Goal: Transaction & Acquisition: Purchase product/service

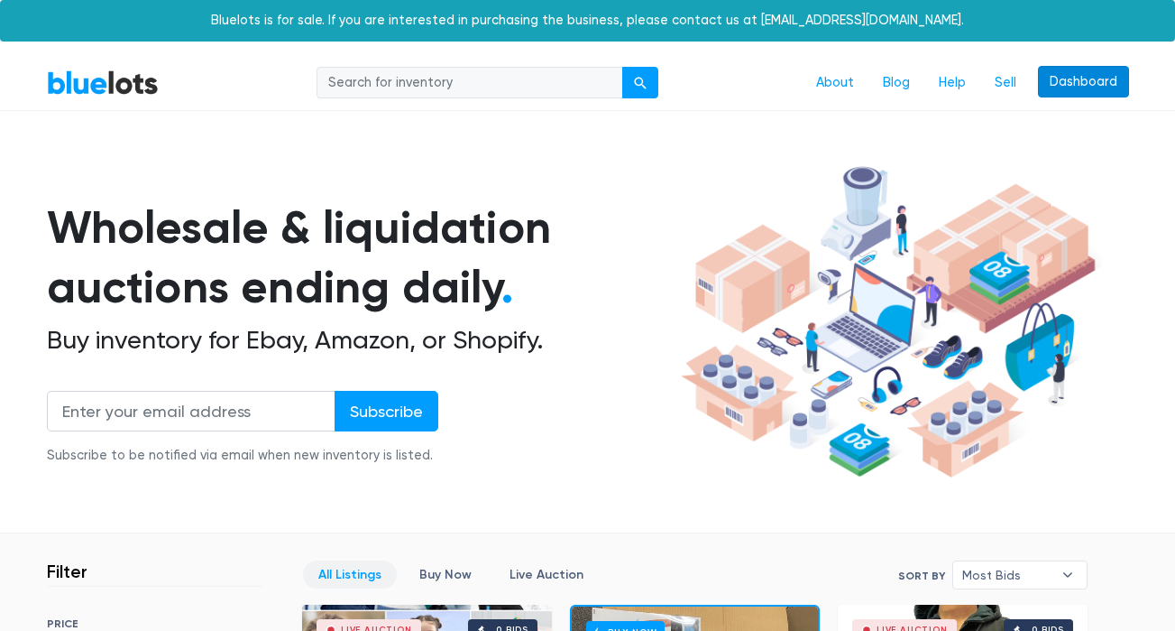
click at [1072, 87] on link "Dashboard" at bounding box center [1083, 82] width 91 height 32
click at [1008, 73] on link "Sell" at bounding box center [1005, 83] width 51 height 34
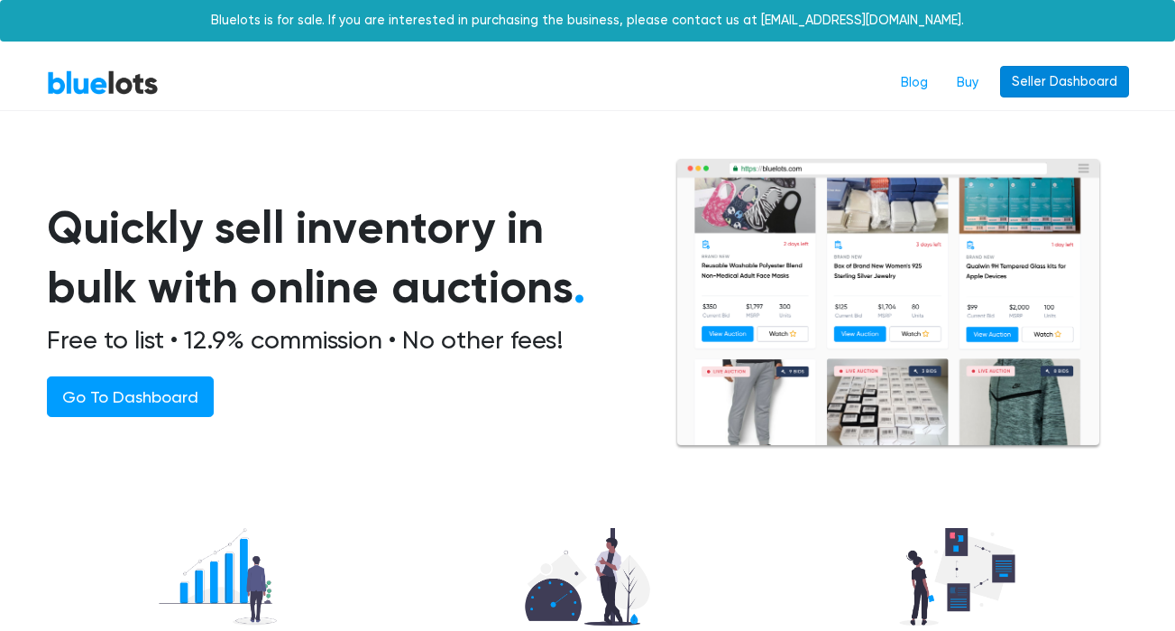
click at [1080, 88] on link "Seller Dashboard" at bounding box center [1064, 82] width 129 height 32
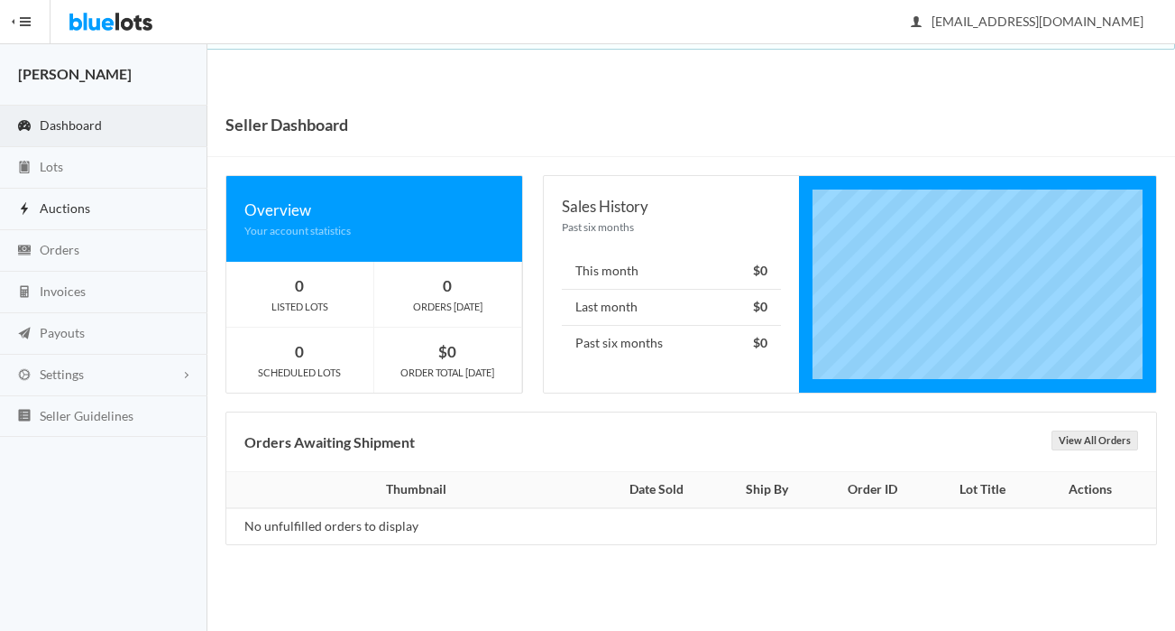
click at [111, 203] on link "Auctions" at bounding box center [103, 209] width 207 height 41
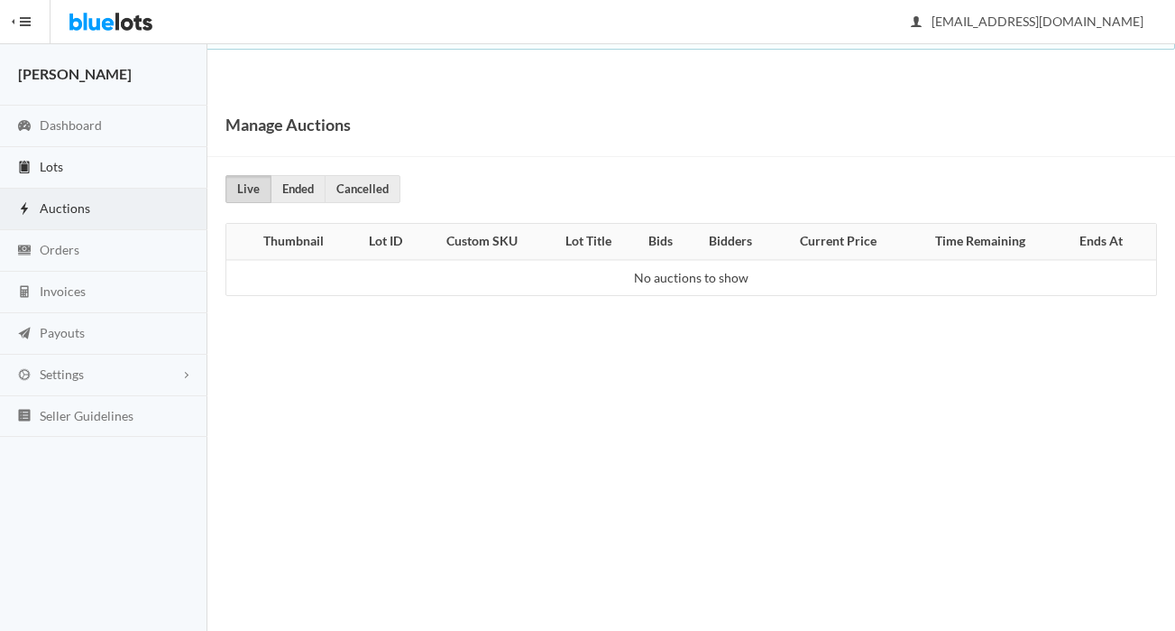
click at [96, 179] on link "Lots" at bounding box center [103, 167] width 207 height 41
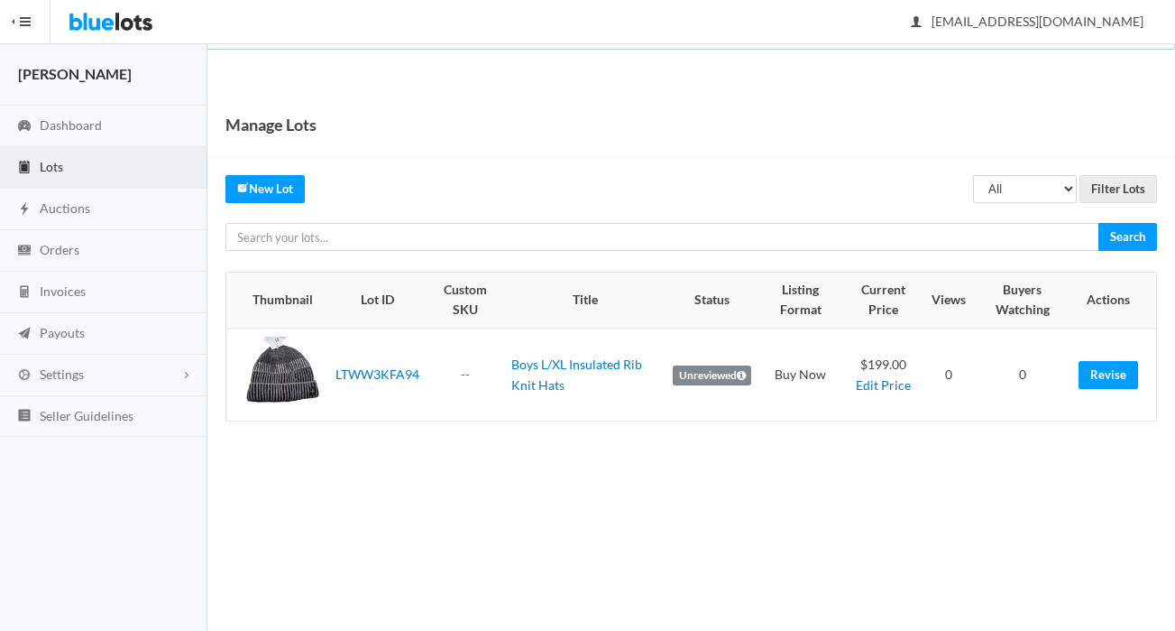
click at [83, 22] on img at bounding box center [111, 21] width 85 height 43
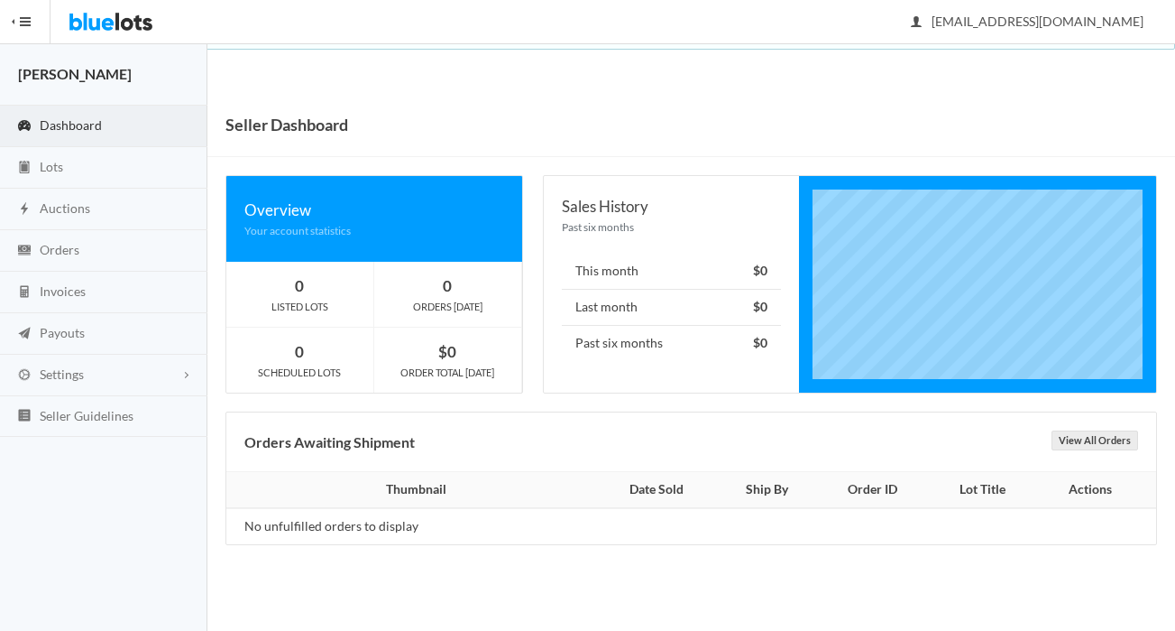
click at [126, 28] on img at bounding box center [111, 21] width 85 height 43
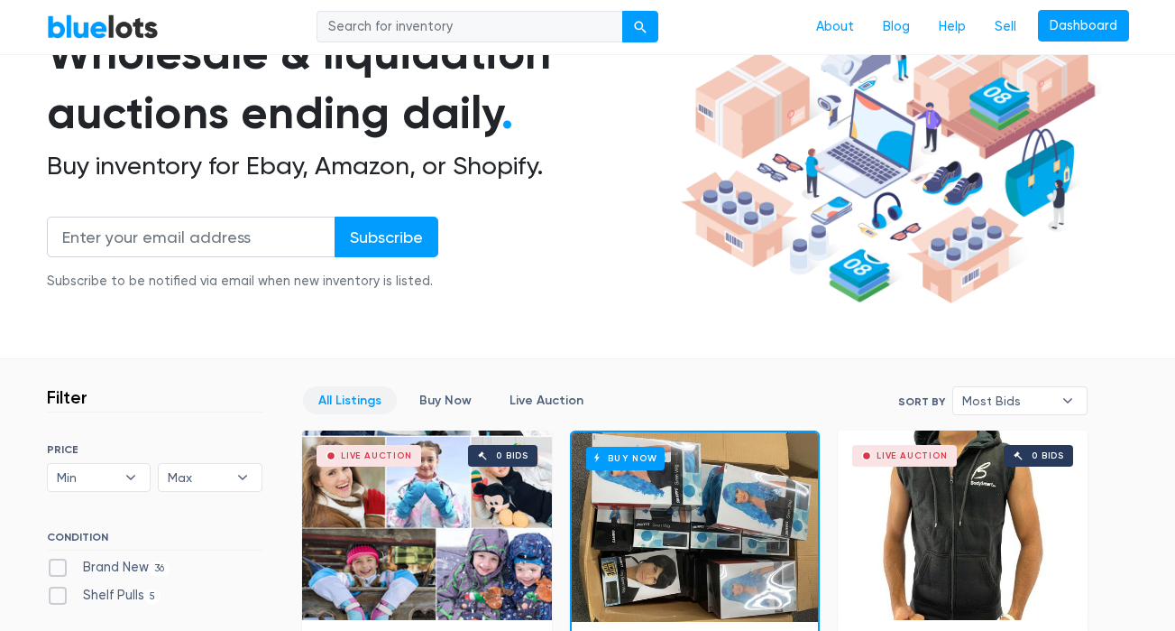
scroll to position [575, 0]
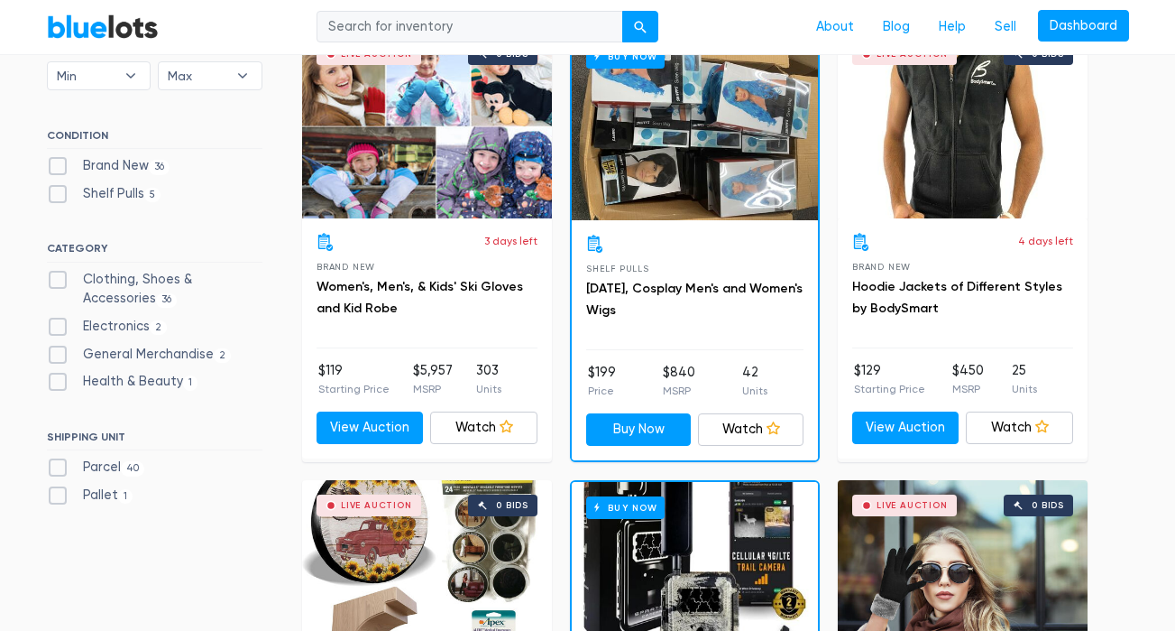
click at [103, 276] on label "Clothing, Shoes & Accessories 36" at bounding box center [155, 289] width 216 height 39
click at [59, 276] on Accessories"] "Clothing, Shoes & Accessories 36" at bounding box center [53, 276] width 12 height 12
checkbox Accessories"] "true"
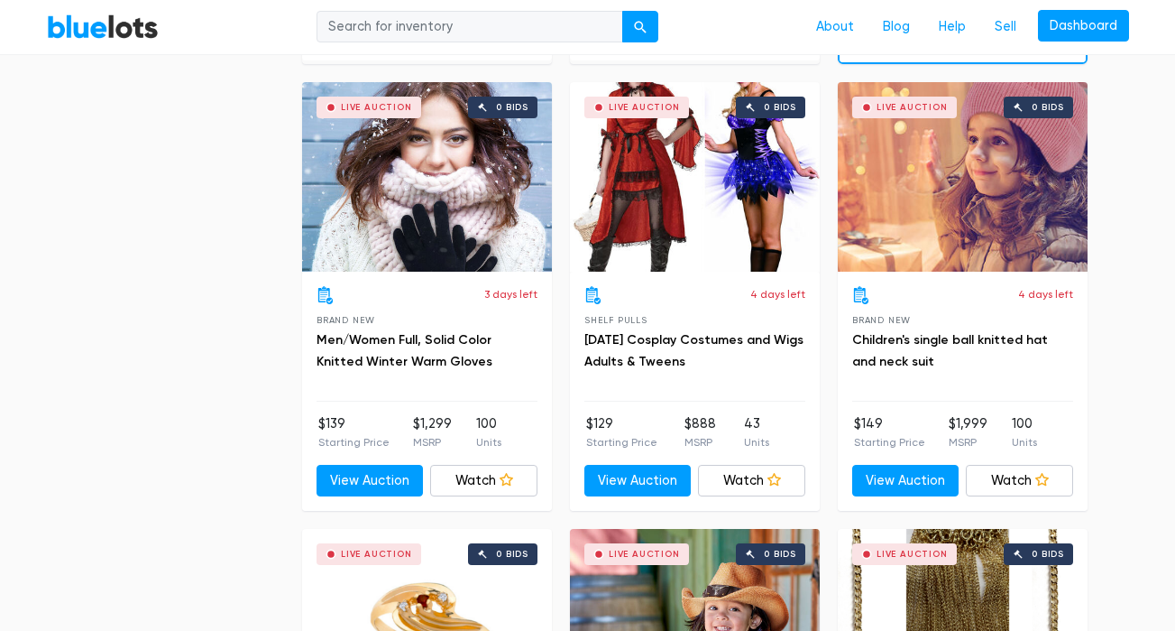
scroll to position [1938, 0]
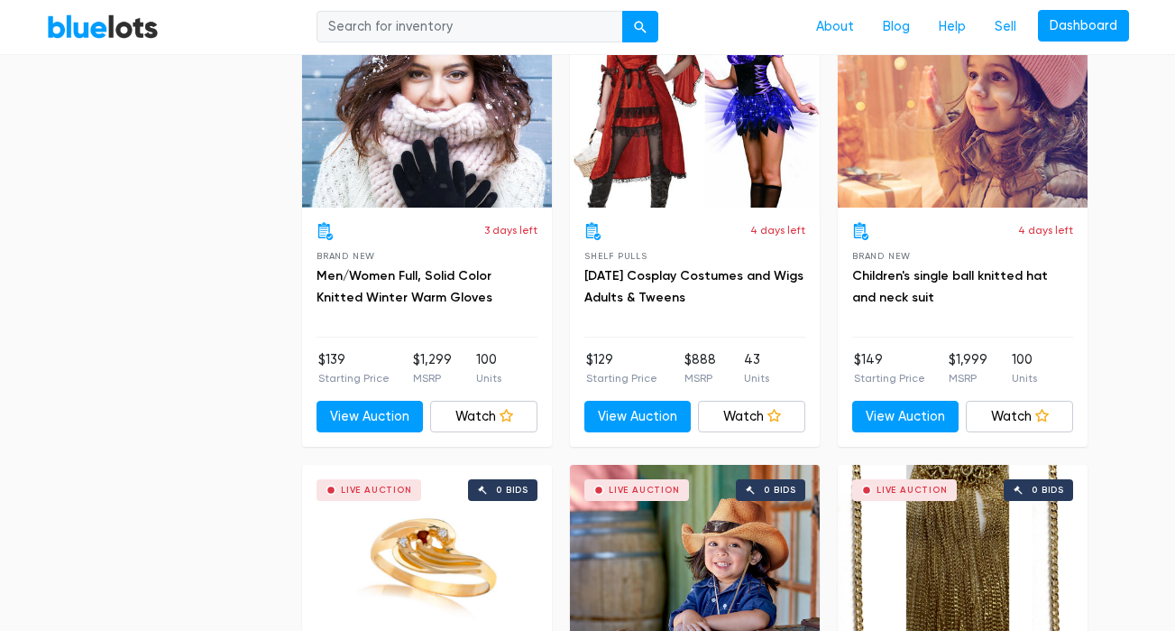
click at [927, 161] on div "Live Auction 0 bids" at bounding box center [963, 112] width 250 height 189
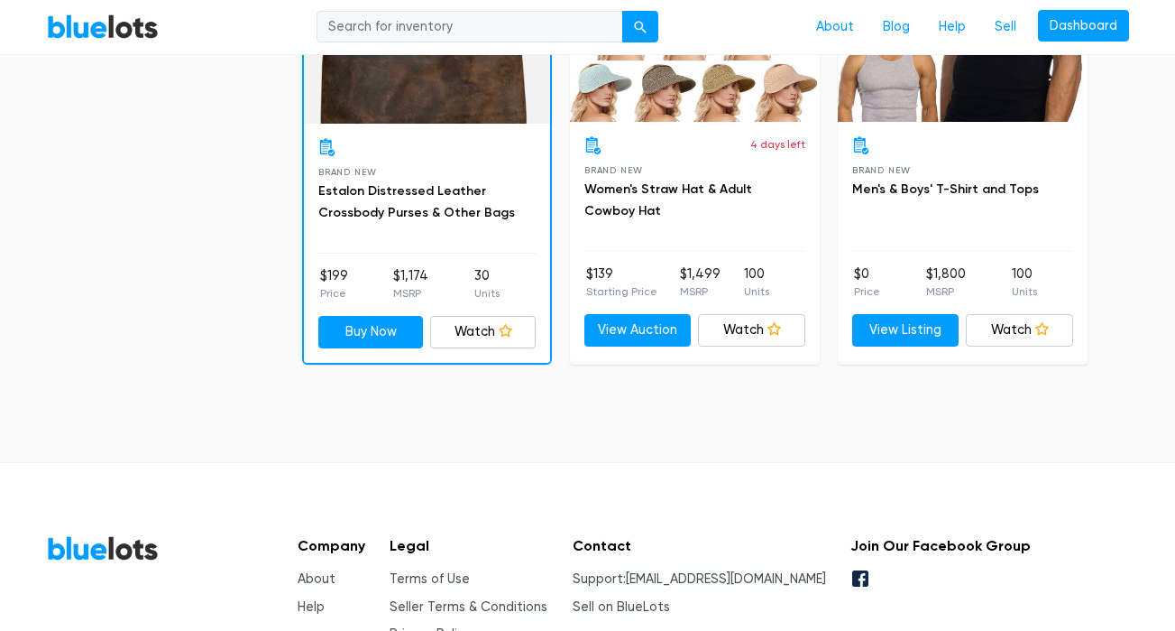
scroll to position [6615, 0]
